Goal: Find specific page/section: Find specific page/section

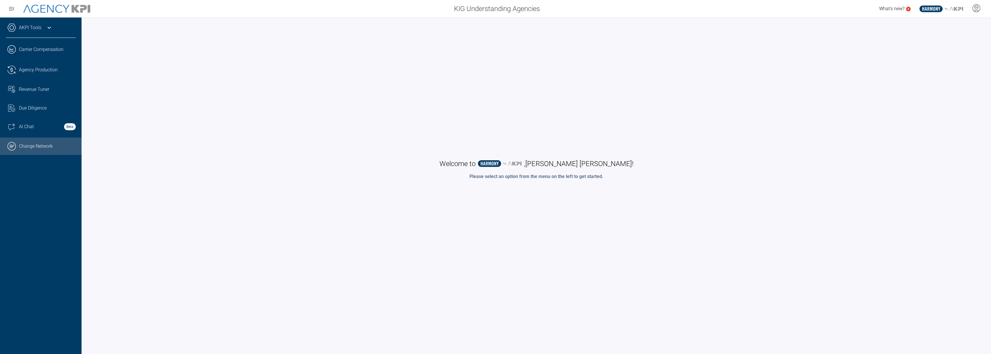
click at [43, 142] on link ".cls-1{fill:none;stroke:#000;stroke-linecap:round;stroke-linejoin:round;stroke-…" at bounding box center [41, 145] width 82 height 17
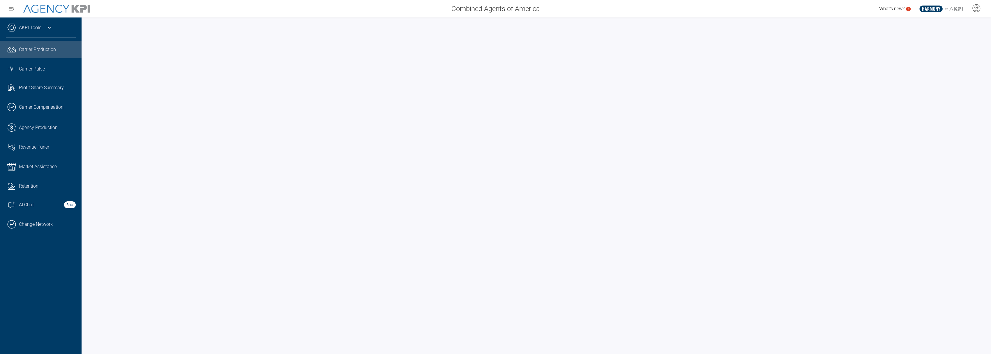
click at [56, 30] on div "AKPI Tools" at bounding box center [41, 30] width 70 height 15
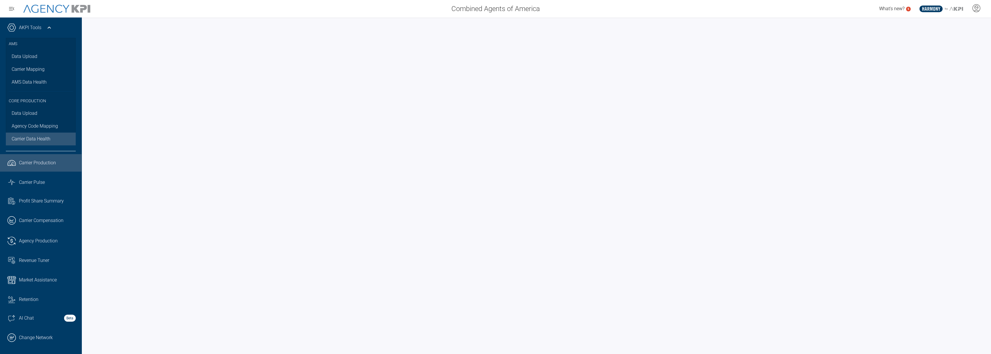
click at [44, 139] on span "Carrier Data Health" at bounding box center [31, 138] width 39 height 7
